Goal: Task Accomplishment & Management: Complete application form

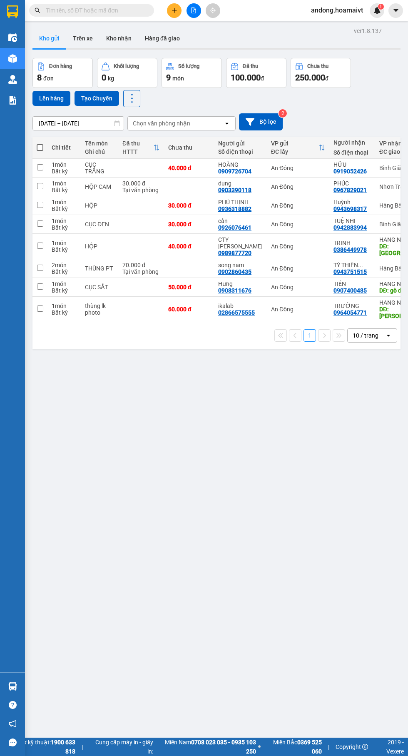
click at [174, 10] on icon "plus" at bounding box center [174, 10] width 5 height 0
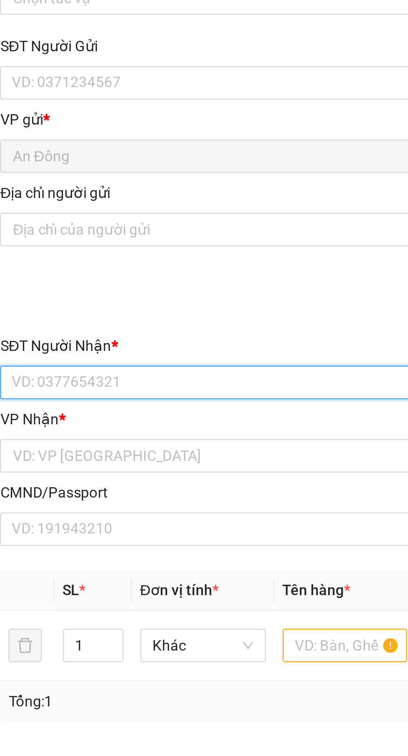
click at [122, 203] on input "SĐT Người Nhận *" at bounding box center [110, 202] width 184 height 13
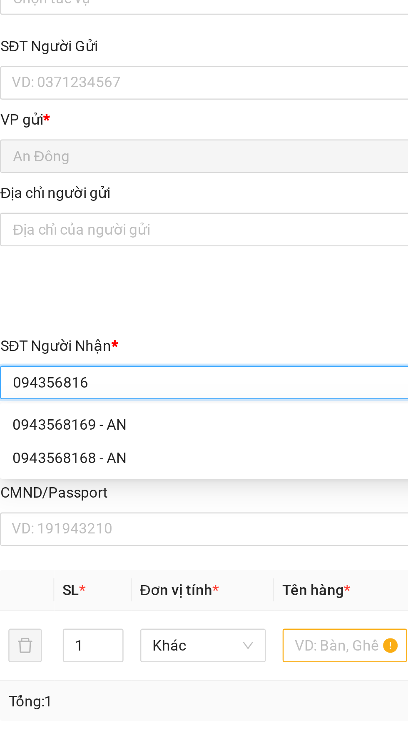
type input "0943568168"
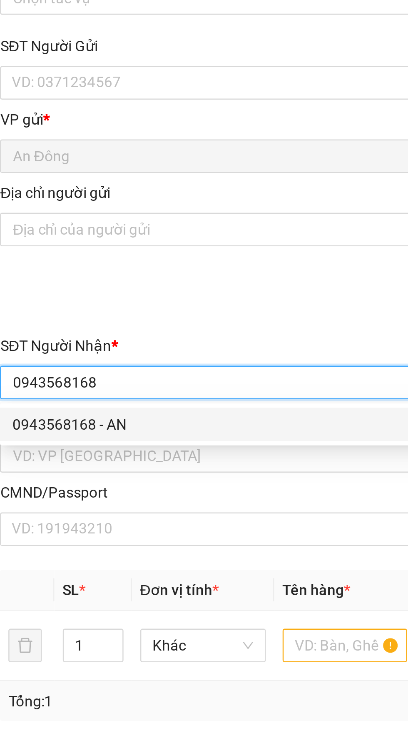
click at [136, 218] on div "0943568168 - AN" at bounding box center [110, 218] width 174 height 9
type input "AN"
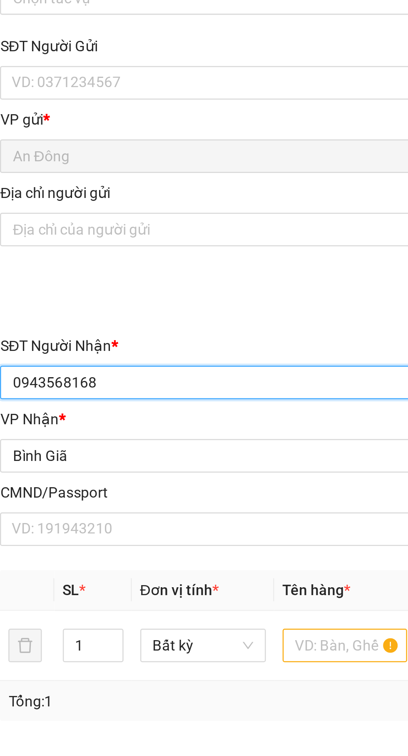
type input "0943568168"
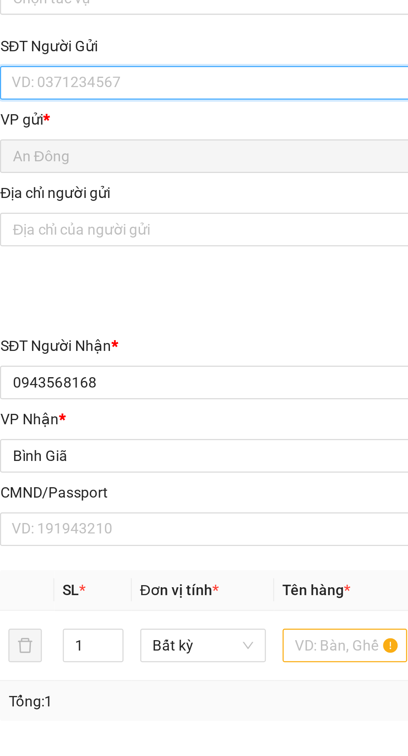
click at [124, 82] on input "SĐT Người Gửi" at bounding box center [110, 83] width 184 height 13
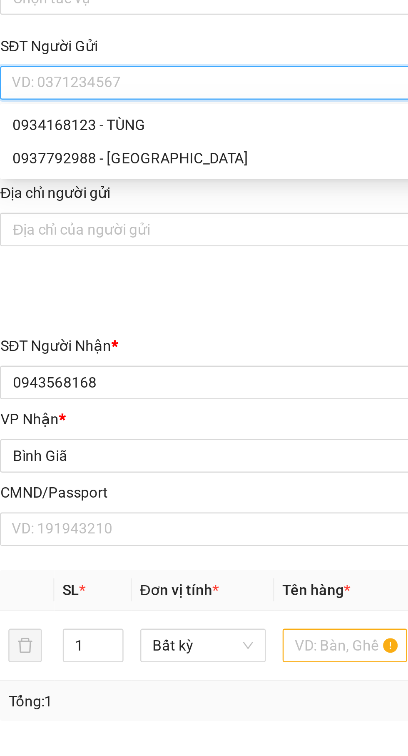
click at [132, 98] on div "0934168123 - TÙNG" at bounding box center [110, 99] width 174 height 9
type input "0934168123"
type input "TÙNG"
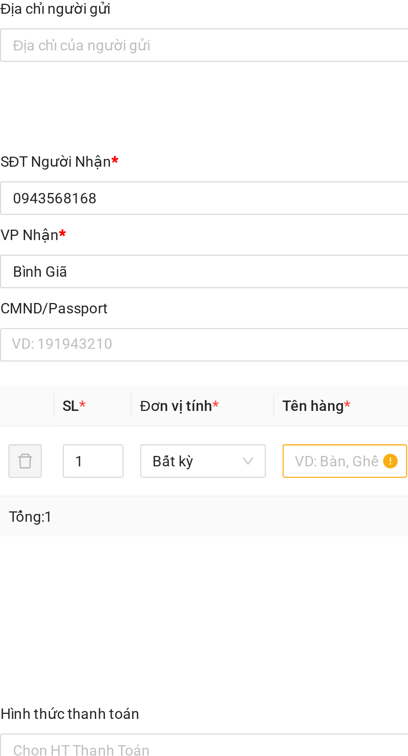
click at [55, 308] on input "1" at bounding box center [55, 307] width 23 height 12
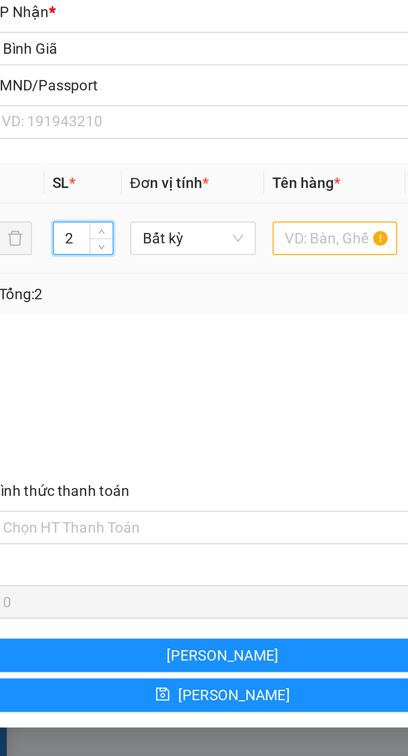
type input "2"
click at [150, 306] on input "text" at bounding box center [156, 306] width 50 height 13
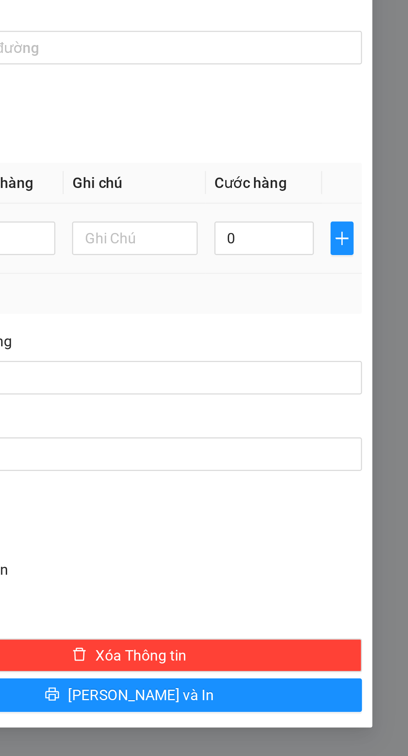
type input "Kiện"
click at [352, 303] on input "0" at bounding box center [351, 306] width 40 height 13
type input "5"
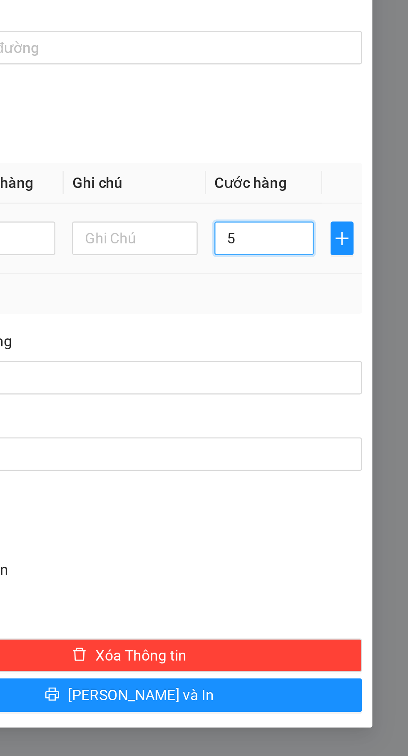
type input "50"
click at [370, 328] on div "Tổng: 2" at bounding box center [204, 328] width 364 height 9
type input "50.000"
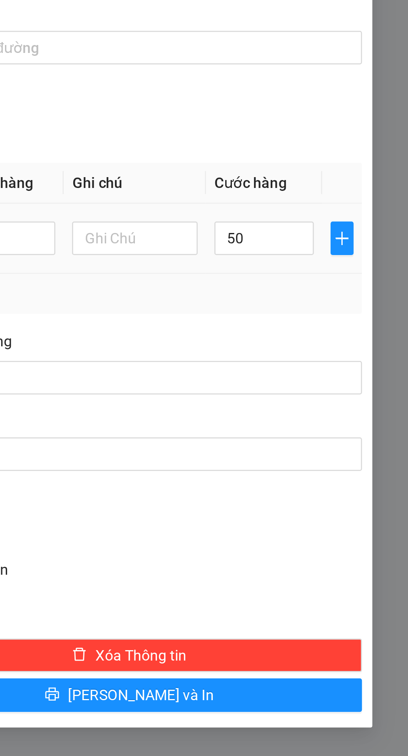
type input "50.000"
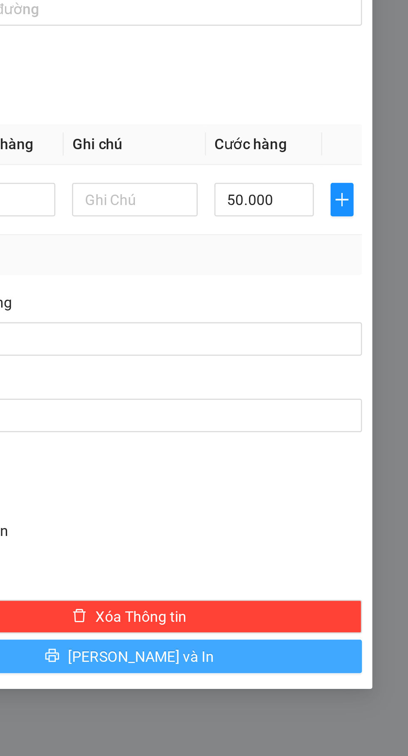
click at [272, 487] on button "[PERSON_NAME] và In" at bounding box center [297, 488] width 185 height 13
